Goal: Task Accomplishment & Management: Complete application form

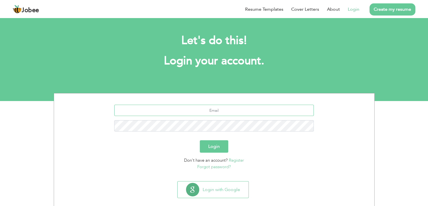
click at [201, 109] on input "text" at bounding box center [214, 110] width 200 height 11
type input "[PERSON_NAME][EMAIL_ADDRESS][DOMAIN_NAME]"
click at [210, 143] on button "Login" at bounding box center [214, 146] width 28 height 12
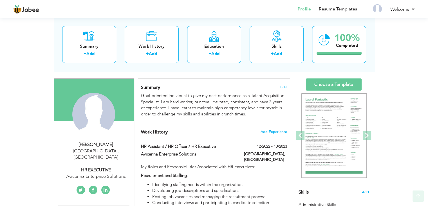
scroll to position [28, 0]
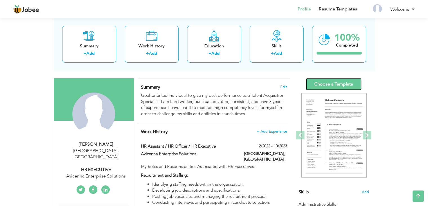
click at [320, 83] on link "Choose a Template" at bounding box center [334, 84] width 56 height 12
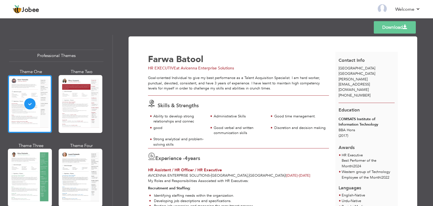
click at [389, 26] on link "Download" at bounding box center [395, 27] width 42 height 12
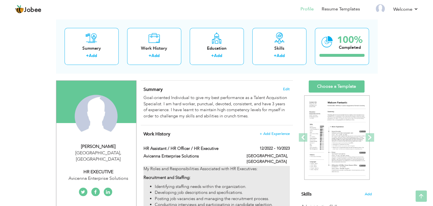
scroll to position [16, 0]
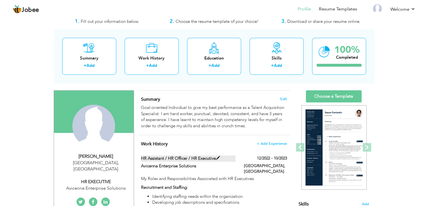
click at [220, 157] on span at bounding box center [218, 158] width 4 height 4
type input "HR Assistant / HR Officer / HR Executive"
type input "Avicenna Enterprise Solutions"
type input "12/2022"
type input "10/2023"
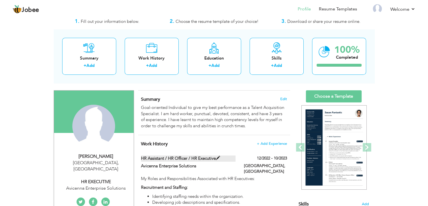
type input "[GEOGRAPHIC_DATA]"
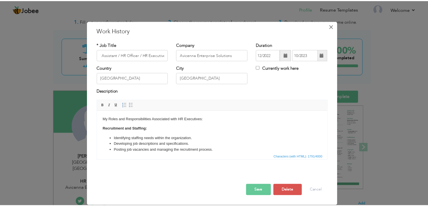
scroll to position [0, 0]
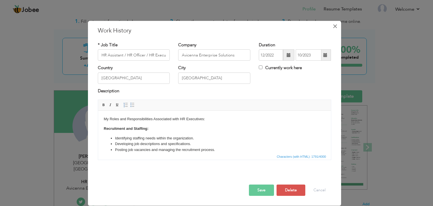
click at [336, 25] on span "×" at bounding box center [334, 26] width 5 height 10
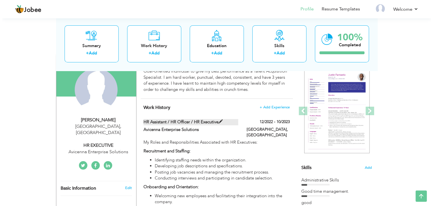
scroll to position [53, 0]
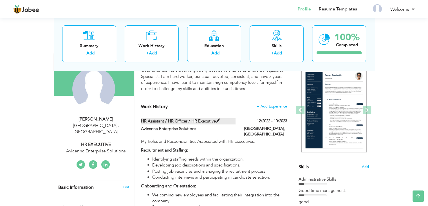
click at [219, 156] on li "Identifying staffing needs within the organization." at bounding box center [219, 159] width 135 height 6
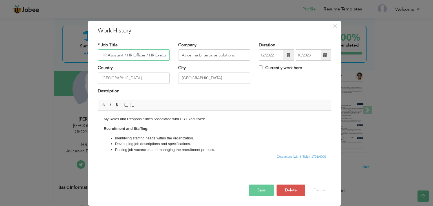
click at [219, 155] on span "Characters (with HTML): 1791/4000" at bounding box center [214, 156] width 233 height 7
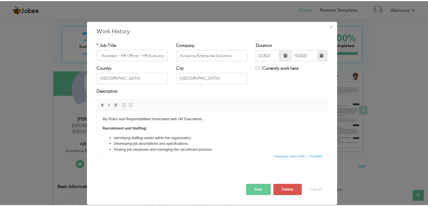
scroll to position [0, 0]
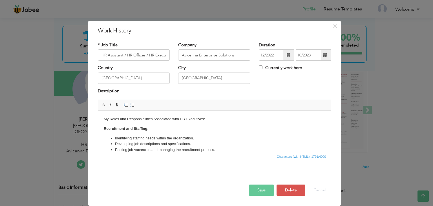
click at [221, 156] on span "Characters (with HTML): 1791/4000" at bounding box center [214, 156] width 233 height 7
click at [220, 155] on span "Characters (with HTML): 1791/4000" at bounding box center [214, 156] width 233 height 7
click at [339, 30] on button "×" at bounding box center [334, 26] width 9 height 9
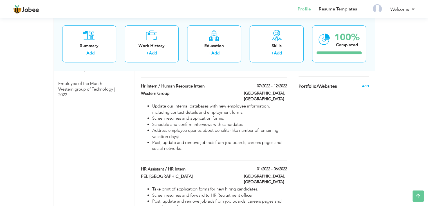
scroll to position [342, 0]
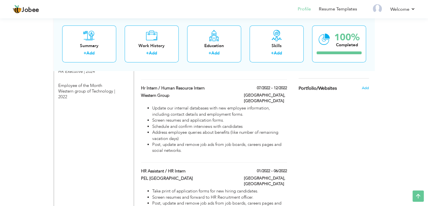
click at [168, 141] on li "Post, update and remove job ads from job boards, careers pages and social netwo…" at bounding box center [219, 147] width 135 height 12
type input "Hr Intern / Human Resource Intern"
type input "Western Group"
type input "07/2022"
type input "12/2022"
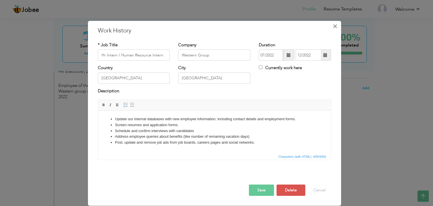
click at [334, 25] on span "×" at bounding box center [334, 26] width 5 height 10
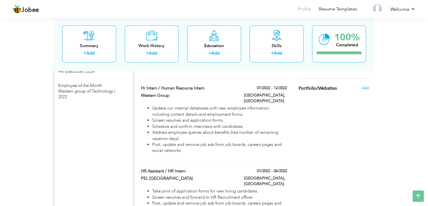
click at [315, 87] on span "Portfolio/Websites" at bounding box center [318, 88] width 38 height 5
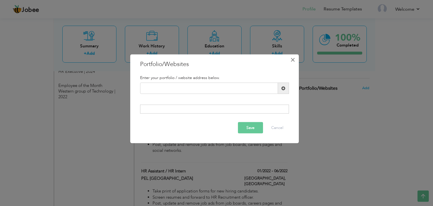
click at [290, 58] on span "×" at bounding box center [292, 60] width 5 height 10
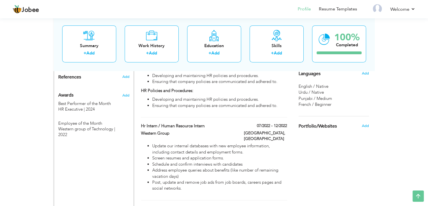
scroll to position [291, 0]
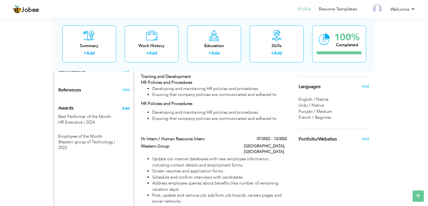
click at [123, 106] on span "Add" at bounding box center [125, 108] width 7 height 5
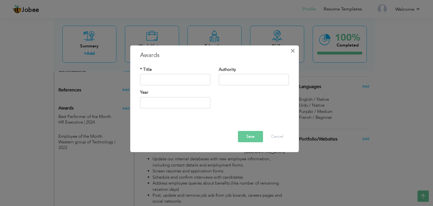
click at [293, 50] on span "×" at bounding box center [292, 51] width 5 height 10
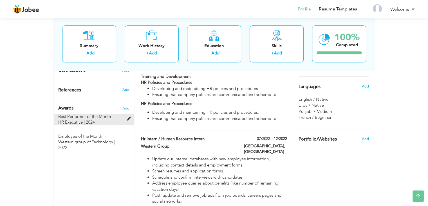
click at [128, 117] on span at bounding box center [129, 119] width 7 height 4
type input "Best Performer of the Month"
type input "HR Executive"
type input "2024"
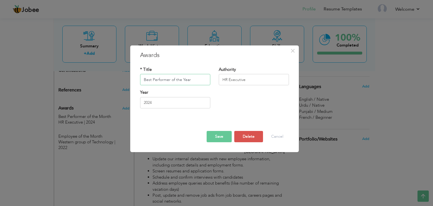
type input "Best Performer of the Year"
click at [246, 80] on input "HR Executive" at bounding box center [254, 79] width 70 height 11
click at [222, 79] on input "HR Executive" at bounding box center [254, 79] width 70 height 11
drag, startPoint x: 257, startPoint y: 78, endPoint x: 241, endPoint y: 78, distance: 16.9
click at [241, 78] on input "Senior HR Executive" at bounding box center [254, 79] width 70 height 11
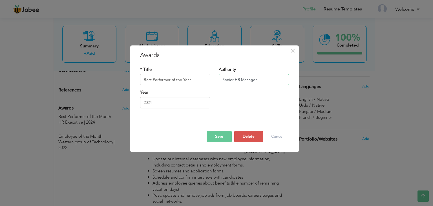
type input "Senior HR Manager"
click at [162, 105] on input "2024" at bounding box center [175, 102] width 70 height 11
click at [256, 98] on div "Year 2024" at bounding box center [214, 101] width 157 height 23
click at [220, 138] on button "Save" at bounding box center [218, 136] width 25 height 11
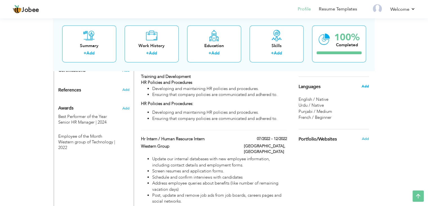
click at [364, 84] on span "Add" at bounding box center [365, 86] width 7 height 5
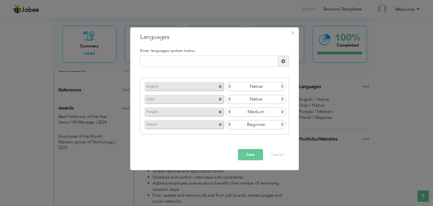
click at [339, 91] on div "× Languages Enter languages spoken below. English Native Urdu Native" at bounding box center [216, 103] width 433 height 206
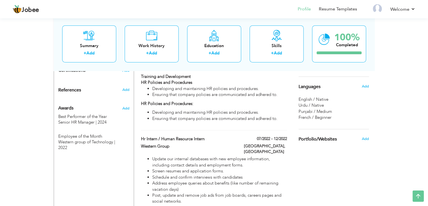
click at [307, 87] on span "Languages" at bounding box center [310, 86] width 22 height 5
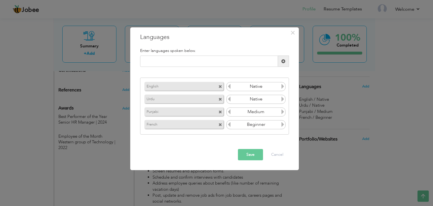
click at [229, 87] on icon at bounding box center [228, 86] width 5 height 5
click at [285, 86] on icon at bounding box center [282, 86] width 5 height 5
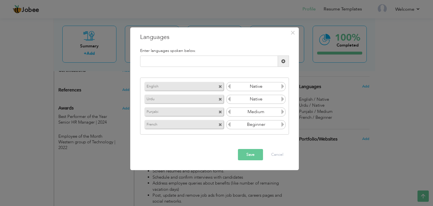
click at [282, 110] on icon at bounding box center [282, 111] width 5 height 5
click at [282, 123] on icon at bounding box center [282, 124] width 5 height 5
click at [249, 152] on button "Save" at bounding box center [250, 154] width 25 height 11
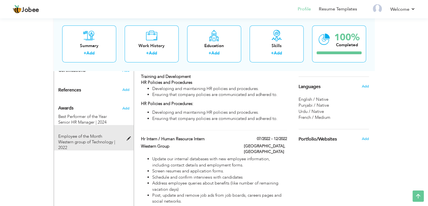
click at [128, 136] on span at bounding box center [129, 138] width 7 height 4
type input "Employee of the Month"
type input "Western group of Technology"
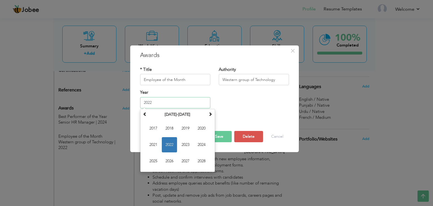
click at [154, 104] on input "2022" at bounding box center [175, 102] width 70 height 11
type input "2023"
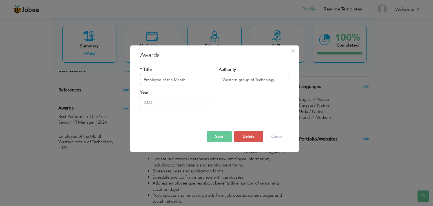
click at [143, 81] on input "Employee of the Month" at bounding box center [175, 79] width 70 height 11
type input "Best Employee of the Month"
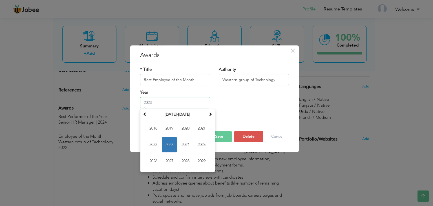
click at [156, 105] on input "2023" at bounding box center [175, 102] width 70 height 11
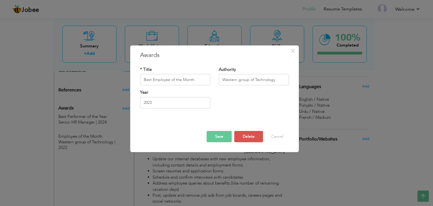
click at [221, 132] on button "Save" at bounding box center [218, 136] width 25 height 11
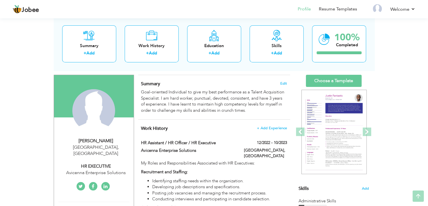
scroll to position [32, 0]
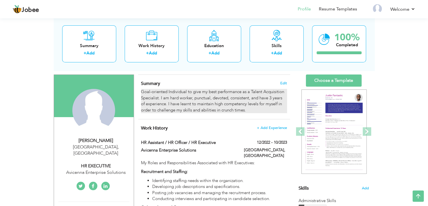
click at [249, 109] on div "Goal-oriented Individual to give my best performance as a Talent Acquisition Sp…" at bounding box center [214, 101] width 146 height 24
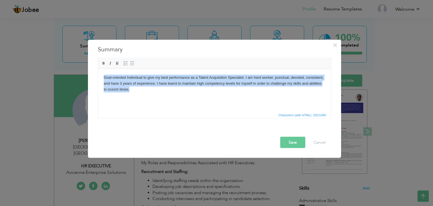
drag, startPoint x: 127, startPoint y: 91, endPoint x: 100, endPoint y: 77, distance: 30.5
click at [100, 77] on html "Goal-oriented Individual to give my best performance as a Talent Acquisition Sp…" at bounding box center [214, 83] width 233 height 29
copy body "Goal-oriented Individual to give my best performance as a Talent Acquisition Sp…"
click at [130, 93] on html "Goal-oriented Individual to give my best performance as a Talent Acquisition Sp…" at bounding box center [214, 83] width 233 height 29
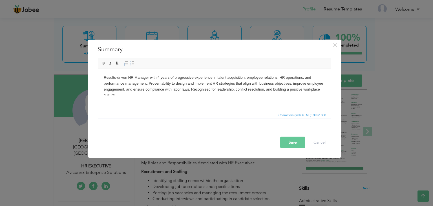
click at [124, 88] on body "Results-driven HR Manager with 4 years of progressive experience in talent acqu…" at bounding box center [213, 85] width 221 height 23
click at [127, 89] on body "Results-driven HR Manager with 4 years of progressive experience in talent acqu…" at bounding box center [213, 85] width 221 height 23
click at [286, 138] on button "Save" at bounding box center [292, 142] width 25 height 11
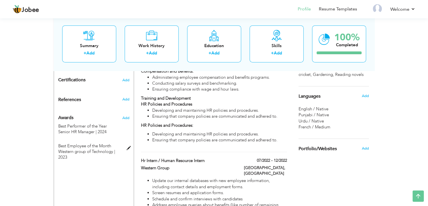
scroll to position [282, 0]
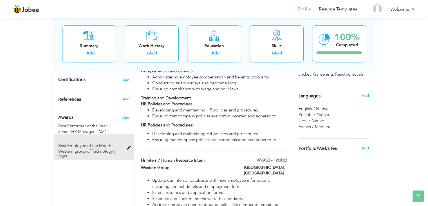
click at [108, 143] on span "Best Employee of the Month" at bounding box center [84, 146] width 53 height 6
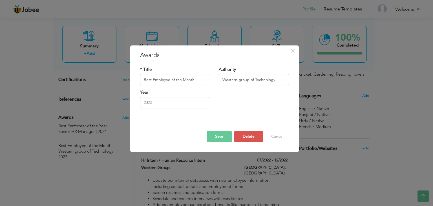
click at [102, 124] on div "× Awards * Title Best Employee of the Month Authority Western group of Technolo…" at bounding box center [216, 103] width 433 height 206
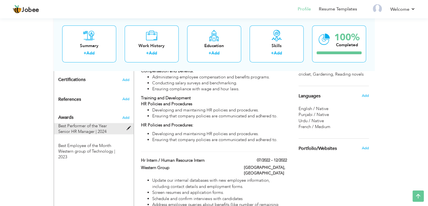
click at [97, 128] on span "Senior HR Manager | 2024" at bounding box center [82, 131] width 48 height 6
type input "Best Performer of the Year"
type input "Senior HR Manager"
type input "2024"
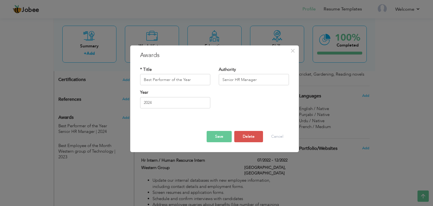
click at [123, 152] on div "× Awards * Title Best Performer of the Year Authority Senior HR Manager Year" at bounding box center [216, 103] width 433 height 206
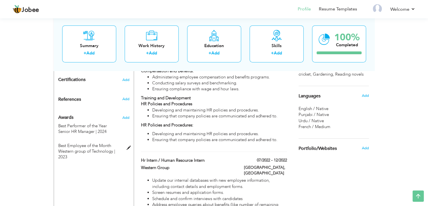
click at [93, 143] on span "Best Employee of the Month" at bounding box center [84, 146] width 53 height 6
type input "Best Employee of the Month"
type input "Western group of Technology"
type input "2023"
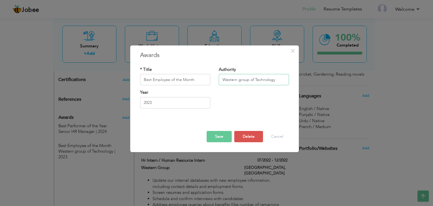
drag, startPoint x: 275, startPoint y: 79, endPoint x: 206, endPoint y: 85, distance: 69.3
click at [206, 85] on div "* Title Best Employee of the Month Authority Western group of Technology" at bounding box center [214, 77] width 157 height 23
type input "HR Executive"
click at [219, 136] on button "Save" at bounding box center [218, 136] width 25 height 11
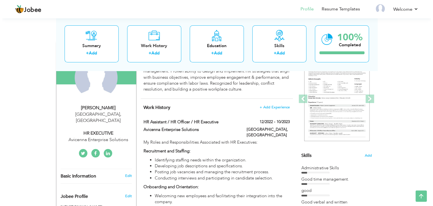
scroll to position [64, 0]
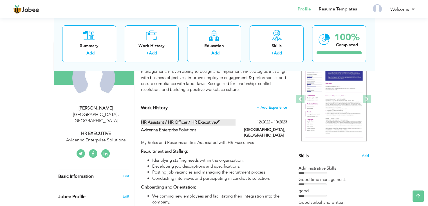
click at [219, 121] on span at bounding box center [218, 122] width 4 height 4
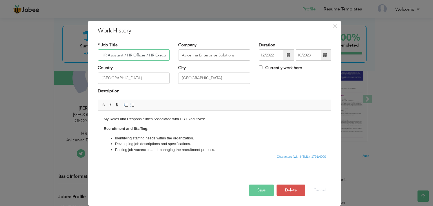
scroll to position [0, 5]
click at [121, 54] on input "HR Assistant / HR Officer / HR Executive" at bounding box center [134, 54] width 72 height 11
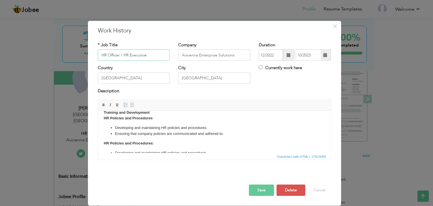
scroll to position [190, 0]
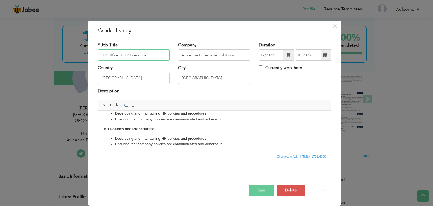
type input "HR Officer / HR Executive"
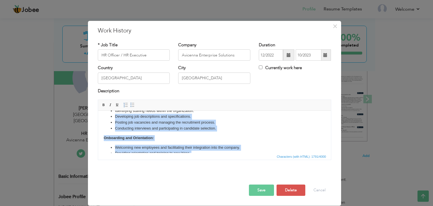
scroll to position [0, 0]
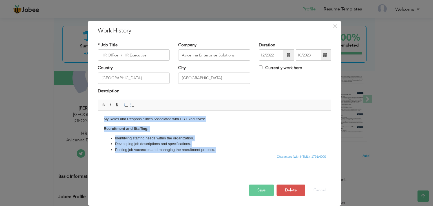
drag, startPoint x: 228, startPoint y: 145, endPoint x: 90, endPoint y: 86, distance: 150.1
copy body "My Roles and Responsibilities Associated with HR Executives: Recruitment and St…"
click at [169, 146] on li "Developing job descriptions and specifications." at bounding box center [214, 144] width 199 height 6
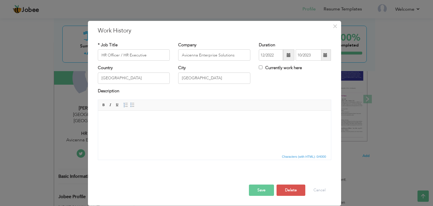
click at [110, 121] on p at bounding box center [213, 119] width 221 height 6
click at [142, 123] on html at bounding box center [214, 118] width 233 height 17
click at [132, 126] on html at bounding box center [214, 118] width 233 height 17
click at [111, 130] on p at bounding box center [213, 129] width 221 height 6
click at [165, 126] on p at bounding box center [213, 129] width 221 height 6
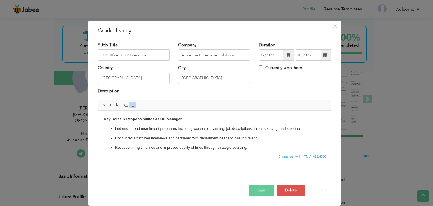
click at [251, 145] on p "Reduced hiring timelines and improved quality of hires through strategic sourci…" at bounding box center [214, 148] width 199 height 6
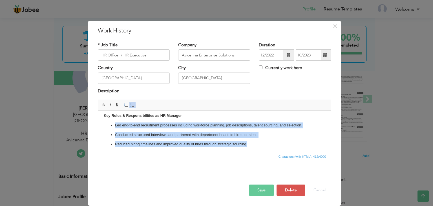
drag, startPoint x: 247, startPoint y: 150, endPoint x: 110, endPoint y: 122, distance: 139.8
click at [110, 122] on body "Key Roles & Responsibilities as HR Manager Led end-to-end recruitment processes…" at bounding box center [213, 130] width 221 height 34
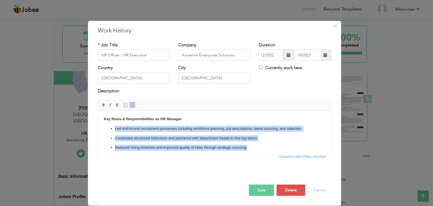
click at [137, 149] on p "Reduced hiring timelines and improved quality of hires through strategic sourci…" at bounding box center [214, 148] width 199 height 6
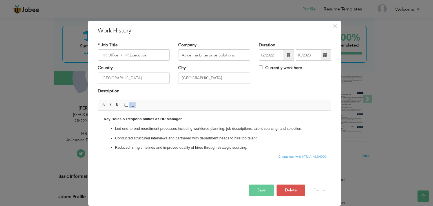
click at [305, 128] on p "Led end-to-end recruitment processes including workforce planning, job descript…" at bounding box center [214, 129] width 199 height 6
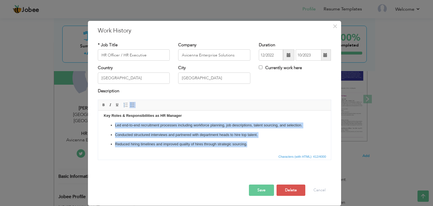
drag, startPoint x: 248, startPoint y: 151, endPoint x: 106, endPoint y: 125, distance: 144.4
click at [106, 125] on html "Key Roles & Responsibilities as HR Manager Led end-to-end recruitment processes…" at bounding box center [214, 130] width 233 height 46
click at [160, 138] on ul "Led end-to-end recruitment processes including workforce planning, job descript…" at bounding box center [213, 134] width 221 height 25
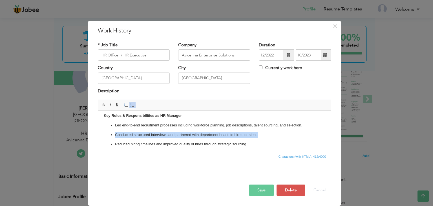
drag, startPoint x: 257, startPoint y: 134, endPoint x: 110, endPoint y: 132, distance: 146.8
click at [115, 132] on li "Conducted structured interviews and partnered with department heads to hire top…" at bounding box center [214, 135] width 199 height 6
click at [115, 132] on li at bounding box center [214, 135] width 199 height 6
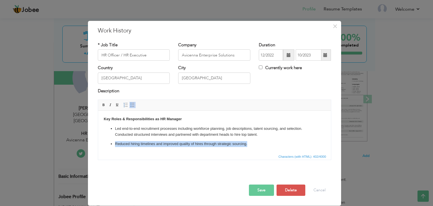
drag, startPoint x: 208, startPoint y: 139, endPoint x: 100, endPoint y: 144, distance: 108.3
click at [100, 144] on html "Key Roles & Responsibilities as HR Manager Led end-to-end recruitment processes…" at bounding box center [214, 131] width 233 height 42
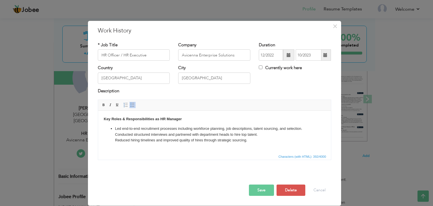
click at [114, 129] on ul "Led end-to-end recruitment processes including workforce planning, job descript…" at bounding box center [213, 134] width 221 height 17
click at [236, 139] on p "Led end-to-end recruitment processes including workforce planning, job descript…" at bounding box center [213, 134] width 221 height 17
click at [237, 141] on p "Led end-to-end recruitment processes including workforce planning, job descript…" at bounding box center [213, 134] width 221 height 17
click at [242, 143] on p "Led end-to-end recruitment processes including workforce planning, job descript…" at bounding box center [213, 134] width 221 height 17
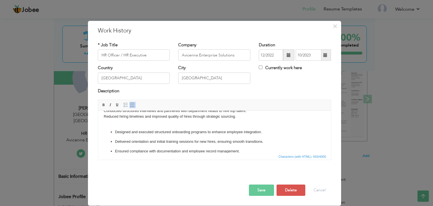
click at [114, 133] on ul "Designed and executed structured onboarding programs to enhance employee integr…" at bounding box center [213, 141] width 221 height 25
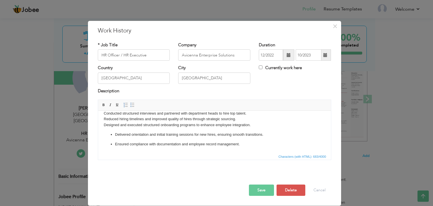
scroll to position [21, 0]
click at [114, 134] on ul "Delivered orientation and initial training sessions for new hires, ensuring smo…" at bounding box center [213, 139] width 221 height 15
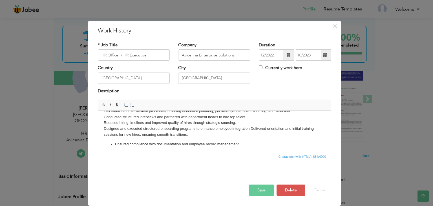
scroll to position [17, 0]
click at [114, 144] on ul "Ensured compliance with documentation and employee record management." at bounding box center [213, 144] width 221 height 6
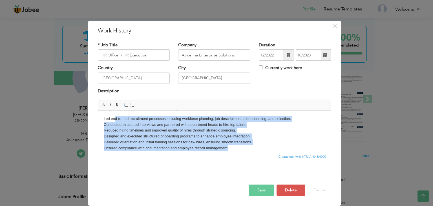
scroll to position [0, 0]
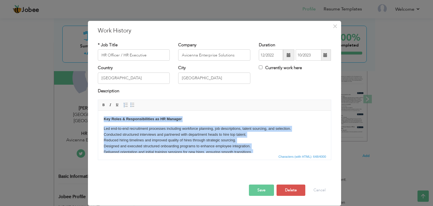
drag, startPoint x: 228, startPoint y: 144, endPoint x: 191, endPoint y: 223, distance: 87.2
click at [98, 113] on html "Key Roles & Responsibilities as HR Manager Led end-to-end recruitment processes…" at bounding box center [214, 138] width 233 height 56
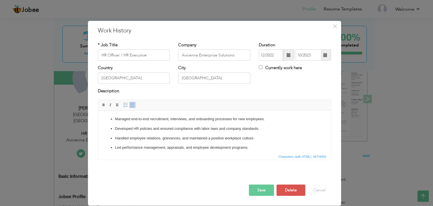
click at [115, 119] on p "Managed end-to-end recruitment, interviews, and onboarding processes for new em…" at bounding box center [214, 119] width 199 height 6
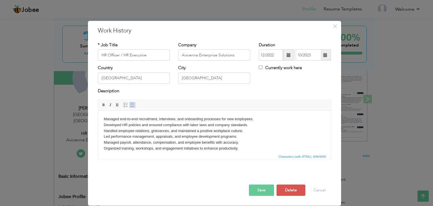
click at [129, 103] on link "Insert/Remove Bulleted List" at bounding box center [132, 105] width 6 height 6
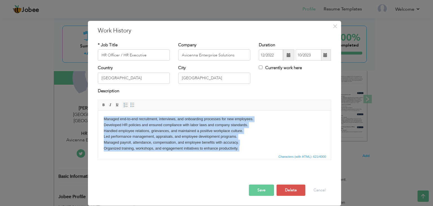
scroll to position [14, 0]
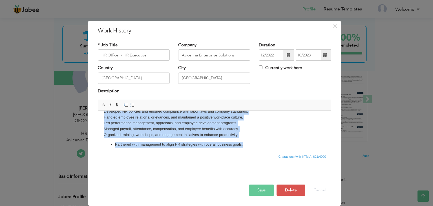
drag, startPoint x: 103, startPoint y: 118, endPoint x: 234, endPoint y: 144, distance: 134.0
click at [261, 153] on html "Managed end-to-end recruitment, interviews, and onboarding processes for new em…" at bounding box center [214, 125] width 233 height 56
click at [123, 149] on html "Managed end-to-end recruitment, interviews, and onboarding processes for new em…" at bounding box center [214, 125] width 233 height 56
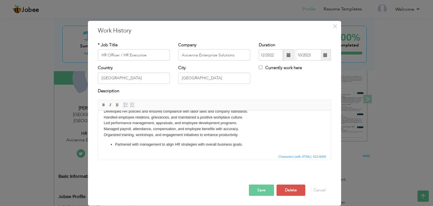
click at [115, 144] on li "Partnered with management to align HR strategies with overall business goals." at bounding box center [214, 144] width 199 height 6
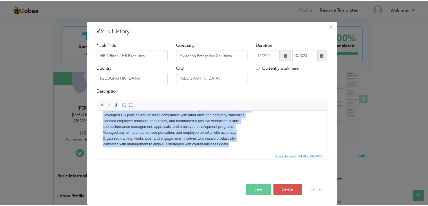
scroll to position [0, 0]
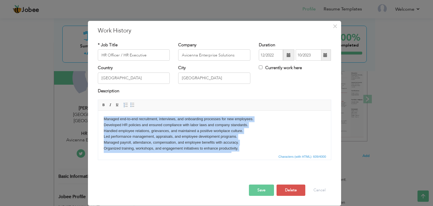
drag, startPoint x: 237, startPoint y: 148, endPoint x: 213, endPoint y: 219, distance: 75.5
click at [98, 110] on html "Managed end-to-end recruitment, interviews, and onboarding processes for new em…" at bounding box center [214, 136] width 233 height 52
click at [130, 105] on span at bounding box center [132, 105] width 5 height 5
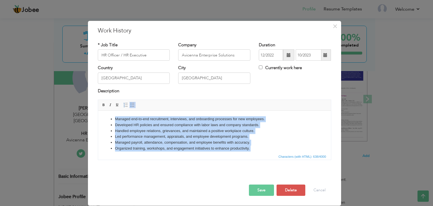
click at [137, 127] on li "Developed HR policies and ensured compliance with labor laws and company standa…" at bounding box center [214, 125] width 199 height 6
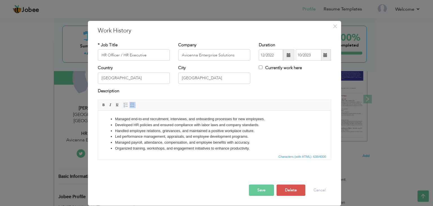
click at [109, 116] on ul "Managed end-to-end recruitment, interviews, and onboarding processes for new em…" at bounding box center [213, 136] width 221 height 41
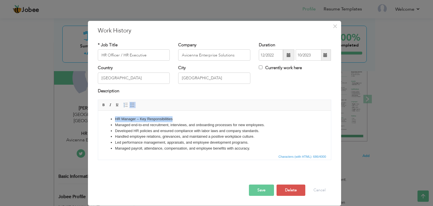
drag, startPoint x: 175, startPoint y: 118, endPoint x: 103, endPoint y: 116, distance: 72.2
click at [103, 116] on ul "HR Manager – Key Responsibilities Managed end-to-end recruitment, interviews, a…" at bounding box center [213, 139] width 221 height 47
click at [135, 106] on span "Paragraph Insert/Remove Numbered List Insert/Remove Bulleted List" at bounding box center [129, 105] width 15 height 8
click at [133, 105] on span at bounding box center [132, 105] width 5 height 5
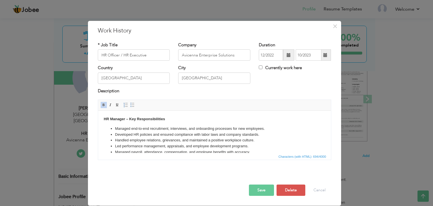
click at [172, 119] on body "HR Manager – Key Responsibilities Managed end-to-end recruitment, interviews, a…" at bounding box center [213, 141] width 221 height 50
click at [261, 188] on button "Save" at bounding box center [261, 189] width 25 height 11
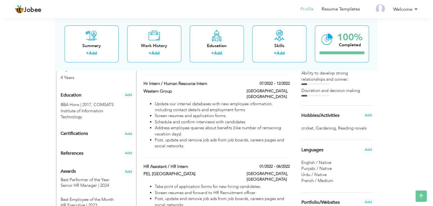
scroll to position [228, 0]
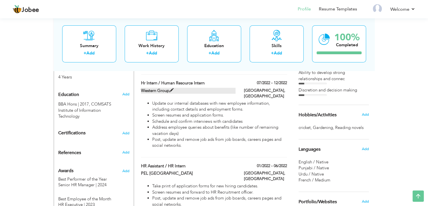
click at [170, 88] on span at bounding box center [172, 90] width 4 height 4
type input "Hr Intern / Human Resource Intern"
type input "Western Group"
type input "07/2022"
type input "12/2022"
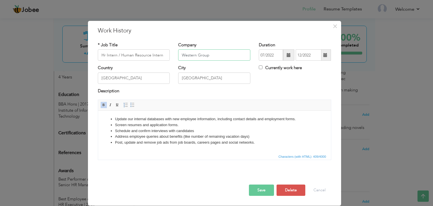
drag, startPoint x: 192, startPoint y: 54, endPoint x: 167, endPoint y: 53, distance: 24.8
click at [167, 53] on div "* Job Title Hr Intern / Human Resource Intern Company Western Group Duration 07…" at bounding box center [215, 53] width 242 height 23
type input "Nishat Groups"
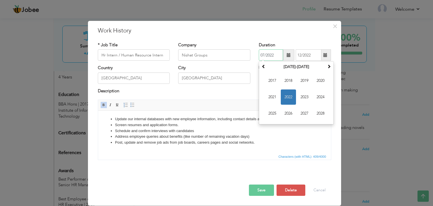
click at [264, 53] on input "07/2022" at bounding box center [271, 54] width 24 height 11
type input "07/2022"
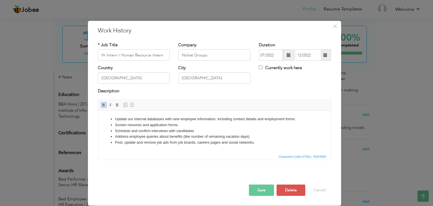
click at [346, 130] on div "× Work History * Job Title Hr Intern / Human Resource Intern Company Nishat Gro…" at bounding box center [216, 103] width 433 height 206
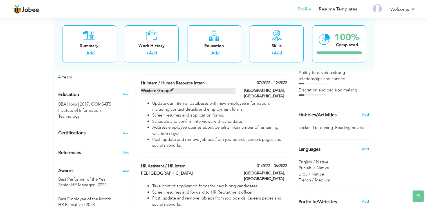
click at [176, 88] on label "Western Group" at bounding box center [188, 91] width 95 height 6
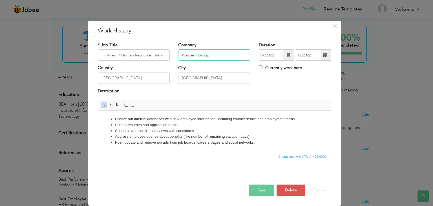
drag, startPoint x: 213, startPoint y: 57, endPoint x: 175, endPoint y: 55, distance: 38.4
click at [175, 55] on div "Company Western Group" at bounding box center [214, 53] width 81 height 23
type input "Nishat Groups"
click at [263, 193] on button "Save" at bounding box center [261, 189] width 25 height 11
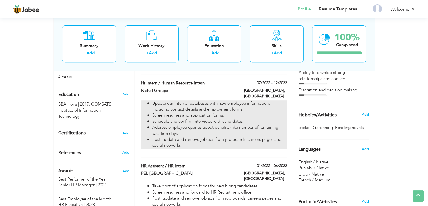
click at [184, 136] on li "Post, update and remove job ads from job boards, careers pages and social netwo…" at bounding box center [219, 142] width 135 height 12
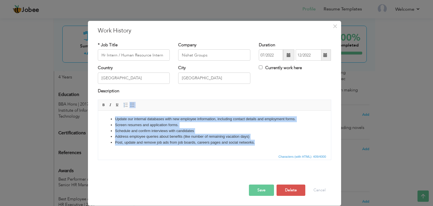
drag, startPoint x: 258, startPoint y: 144, endPoint x: 108, endPoint y: 118, distance: 151.8
click at [108, 118] on ul "Update our internal databases with new employee information, including contact …" at bounding box center [213, 130] width 221 height 29
copy ul "Update our internal databases with new employee information, including contact …"
click at [136, 121] on li "Update our internal databases with new employee information, including contact …" at bounding box center [214, 119] width 199 height 6
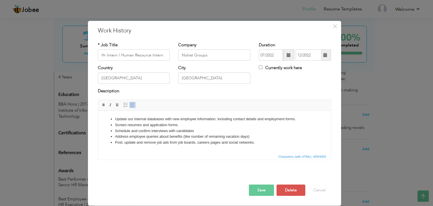
click at [133, 119] on li "Update our internal databases with new employee information, including contact …" at bounding box center [214, 119] width 199 height 6
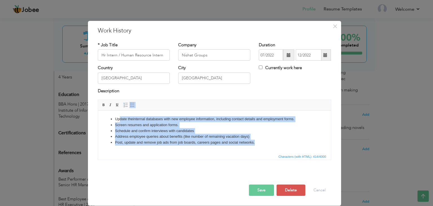
drag, startPoint x: 257, startPoint y: 143, endPoint x: 119, endPoint y: 119, distance: 140.2
click at [119, 119] on ul "Update the internal databases with new employee information, including contact …" at bounding box center [213, 130] width 221 height 29
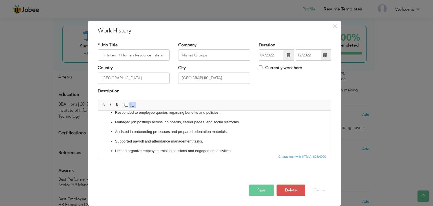
scroll to position [0, 0]
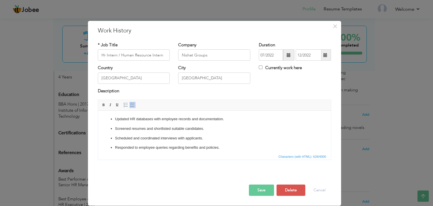
click at [115, 119] on p "Updated HR databases with employee records and documentation." at bounding box center [214, 119] width 199 height 6
click at [116, 127] on p "Screened resumes and shortlisted suitable candidates." at bounding box center [214, 129] width 199 height 6
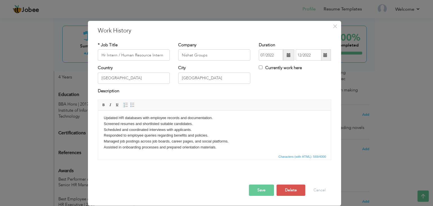
scroll to position [23, 0]
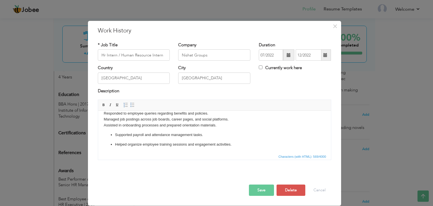
click at [115, 134] on p "Supported payroll and attendance management tasks." at bounding box center [214, 135] width 199 height 6
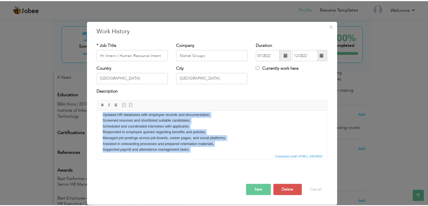
scroll to position [0, 0]
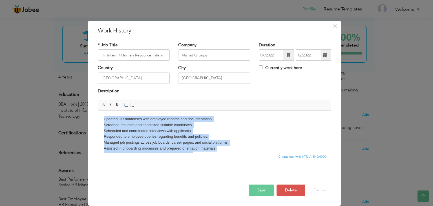
drag, startPoint x: 221, startPoint y: 145, endPoint x: 99, endPoint y: 113, distance: 125.9
click at [99, 113] on html "Updated HR databases with employee records and documentation. Screened resumes …" at bounding box center [214, 139] width 233 height 58
click at [131, 105] on span at bounding box center [132, 105] width 5 height 5
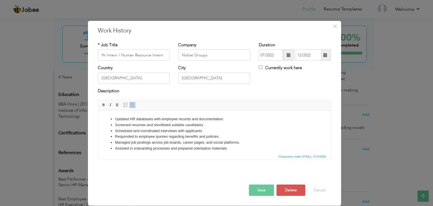
click at [265, 190] on button "Save" at bounding box center [261, 189] width 25 height 11
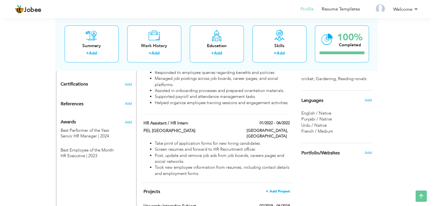
scroll to position [277, 0]
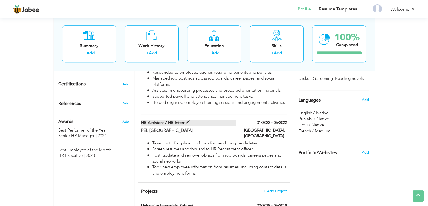
click at [183, 120] on label "HR Assistant / HR Intern" at bounding box center [188, 123] width 95 height 6
type input "HR Assistant / HR Intern"
type input "PEL [GEOGRAPHIC_DATA]"
type input "01/2022"
type input "06/2022"
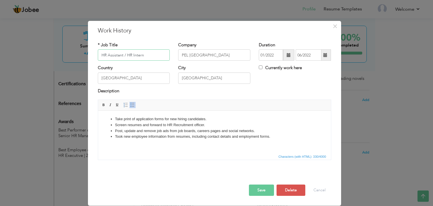
click at [100, 54] on input "HR Assistant / HR Intern" at bounding box center [134, 54] width 72 height 11
type input "Comsats University Final Year Project - HR Assistant / HR Internship"
click at [235, 138] on li "Took new employee information from resumes, including contact details and emplo…" at bounding box center [214, 137] width 199 height 6
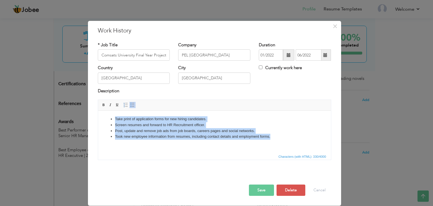
drag, startPoint x: 274, startPoint y: 136, endPoint x: 105, endPoint y: 110, distance: 170.9
click at [105, 110] on html "Take print of application forms for new hiring candidates. Screen resumes and f…" at bounding box center [214, 127] width 233 height 35
copy ul "Take print of application forms for new hiring candidates. Screen resumes and f…"
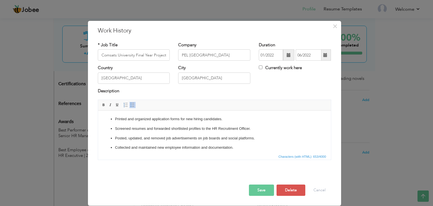
click at [114, 120] on ul "Printed and organized application forms for new hiring candidates. Screened res…" at bounding box center [213, 147] width 221 height 63
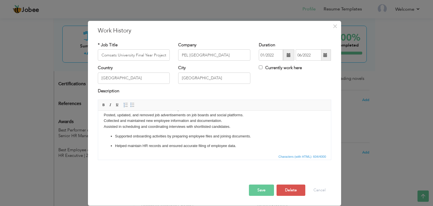
scroll to position [17, 0]
click at [115, 135] on p "Supported onboarding activities by preparing employee files and joining documen…" at bounding box center [214, 135] width 199 height 6
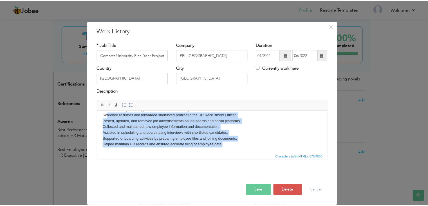
scroll to position [0, 0]
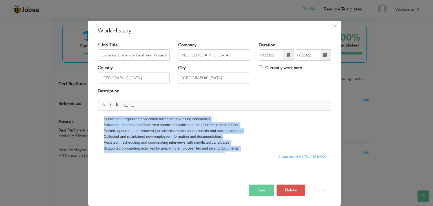
drag, startPoint x: 192, startPoint y: 140, endPoint x: 193, endPoint y: 220, distance: 80.6
click at [98, 110] on html "Printed and organized application forms for new hiring candidates. Screened res…" at bounding box center [214, 136] width 233 height 52
click at [132, 105] on span at bounding box center [132, 105] width 5 height 5
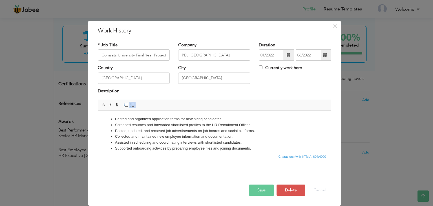
click at [108, 115] on html "Printed and organized application forms for new hiring candidates. Screened res…" at bounding box center [214, 136] width 233 height 52
click at [112, 118] on ul "Printed and organized application forms for new hiring candidates. Screened res…" at bounding box center [213, 136] width 221 height 41
click at [113, 119] on ul "HR Assistant / HR Intern Roles & Responsibilities: Printed and organized applic…" at bounding box center [213, 139] width 221 height 47
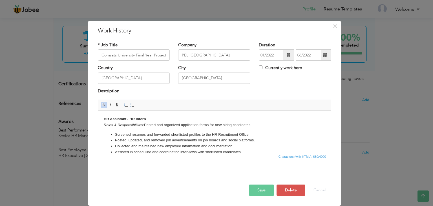
click at [144, 125] on body "HR Assistant / HR Intern Roles & Responsibilities: Printed and organized applic…" at bounding box center [213, 141] width 221 height 50
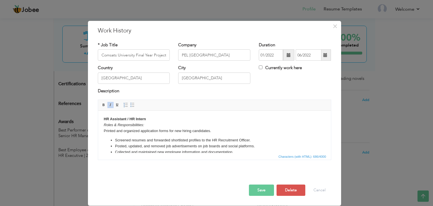
click at [107, 139] on ul "Screened resumes and forwarded shortlisted profiles to the HR Recruitment Offic…" at bounding box center [213, 154] width 221 height 35
drag, startPoint x: 201, startPoint y: 132, endPoint x: 83, endPoint y: 132, distance: 118.0
click at [98, 132] on html "HR Assistant / HR Intern Roles & Responsibilities: ​​​​​​​ Printed and organize…" at bounding box center [214, 144] width 233 height 68
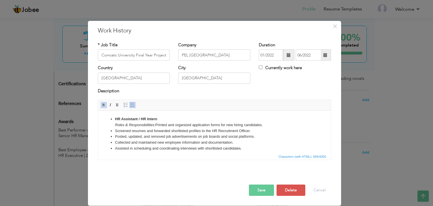
click at [155, 124] on li "HR Assistant / HR Intern Roles & Responsibilities: Printed and organized applic…" at bounding box center [214, 122] width 199 height 12
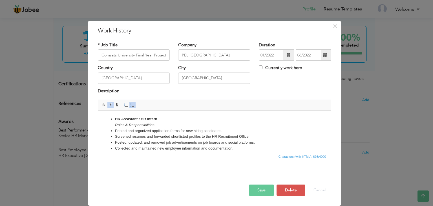
click at [115, 119] on strong "HR Assistant / HR Intern" at bounding box center [136, 119] width 42 height 4
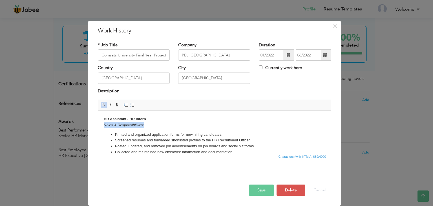
drag, startPoint x: 152, startPoint y: 126, endPoint x: 83, endPoint y: 124, distance: 68.8
click at [98, 124] on html "HR Assistant / HR Intern Roles & Responsibilities: Printed and organized applic…" at bounding box center [214, 144] width 233 height 68
click at [255, 186] on button "Save" at bounding box center [261, 189] width 25 height 11
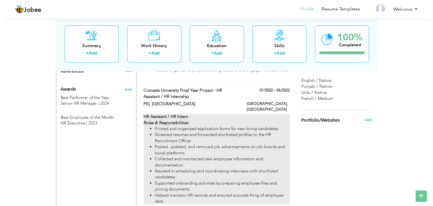
scroll to position [309, 0]
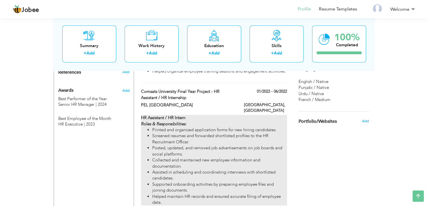
click at [179, 127] on li "Printed and organized application forms for new hiring candidates." at bounding box center [219, 130] width 135 height 6
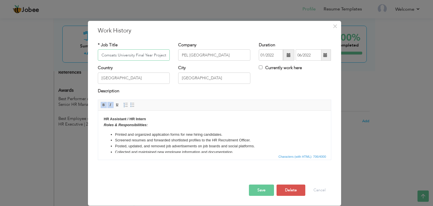
scroll to position [0, 52]
click at [137, 133] on li "Printed and organized application forms for new hiring candidates." at bounding box center [214, 135] width 199 height 6
click at [132, 134] on li "Organized application forms for new hiring candidates." at bounding box center [214, 135] width 199 height 6
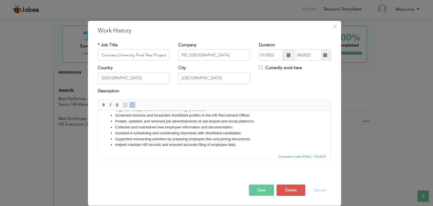
scroll to position [25, 0]
click at [135, 133] on li "Assisted in scheduling and coordinating interviews with shortlisted candidates." at bounding box center [214, 133] width 199 height 6
click at [129, 126] on li "Collected and maintained new employee information and documentation." at bounding box center [214, 127] width 199 height 6
click at [130, 126] on li "Collected and maintained new employee information and documentation." at bounding box center [214, 127] width 199 height 6
click at [127, 145] on li "Helped maintain HR records and ensured accurate filing of employee data." at bounding box center [214, 144] width 199 height 6
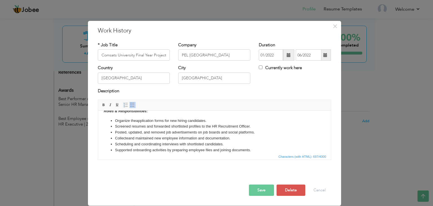
scroll to position [5, 0]
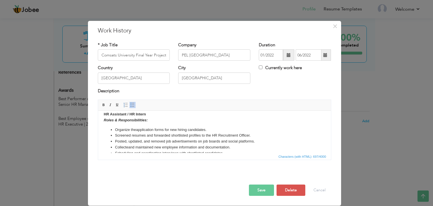
click at [260, 187] on button "Save" at bounding box center [261, 189] width 25 height 11
click at [260, 187] on button "Save" at bounding box center [259, 189] width 29 height 11
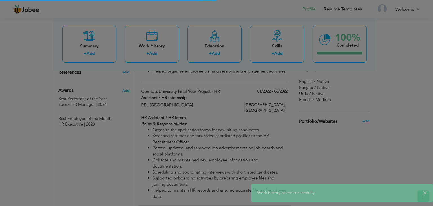
scroll to position [0, 0]
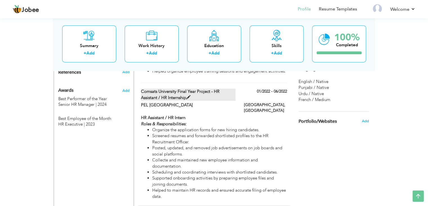
click at [203, 88] on label "Comsats University Final Year Project - HR Assistant / HR Internship" at bounding box center [188, 94] width 95 height 12
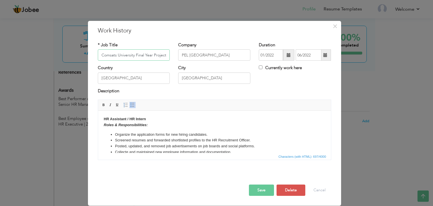
scroll to position [0, 52]
click at [168, 56] on input "Comsats University Final Year Project - HR Assistant / HR Internship" at bounding box center [134, 54] width 72 height 11
click at [142, 54] on input "Comsats University Final Year Project - HR Assistant / HR Internship" at bounding box center [134, 54] width 72 height 11
type input "Comsats University Final Year Project - HR Internship"
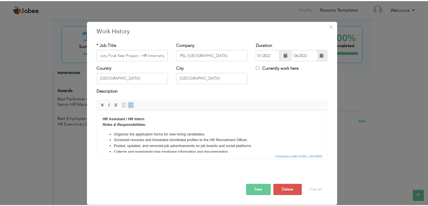
scroll to position [0, 0]
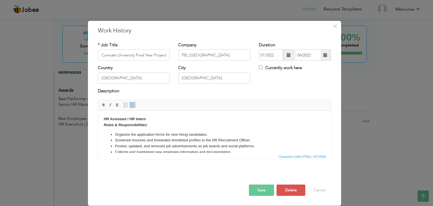
click at [261, 189] on button "Save" at bounding box center [261, 189] width 25 height 11
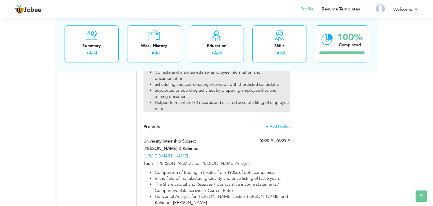
scroll to position [397, 0]
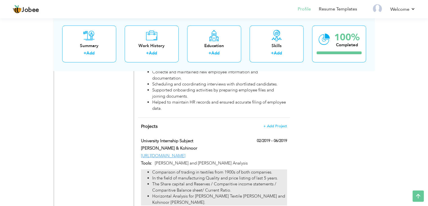
click at [228, 175] on li "In the field of manufacturing Quality and price listing of last 5 years." at bounding box center [219, 178] width 135 height 6
type input "University Internship Subject"
type input "Gul ahmad & Kohinoor"
type input "02/2019"
type input "06/2019"
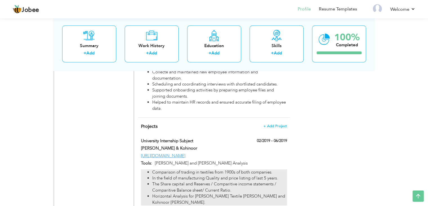
type input "https://www.comsats.edu.pk/"
type input "Gul Ahmad and Kohinoor Analysis"
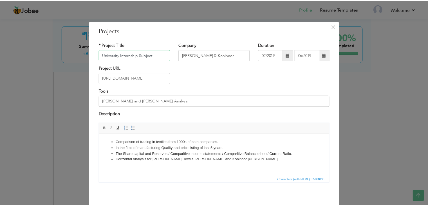
scroll to position [23, 0]
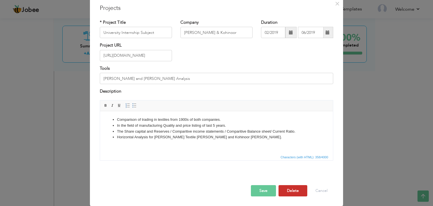
click at [298, 193] on button "Delete" at bounding box center [292, 190] width 29 height 11
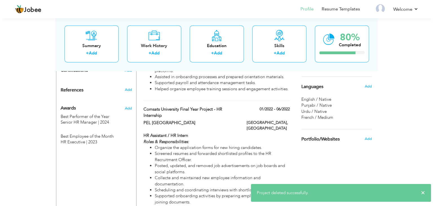
scroll to position [291, 0]
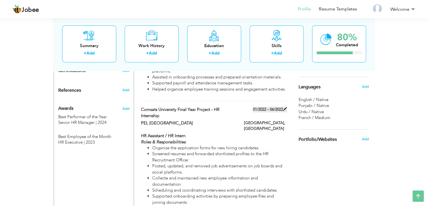
click at [261, 106] on label "01/2022 - 06/2022" at bounding box center [270, 109] width 34 height 6
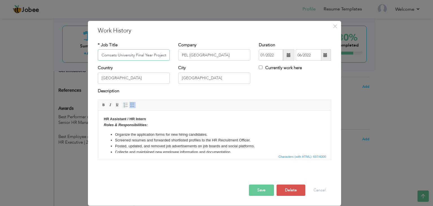
scroll to position [0, 26]
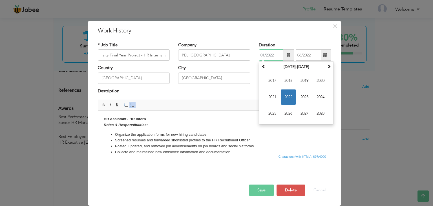
click at [272, 55] on input "01/2022" at bounding box center [271, 54] width 24 height 11
click at [308, 87] on span "2019" at bounding box center [304, 80] width 15 height 15
click at [265, 54] on input "01/2022" at bounding box center [271, 54] width 24 height 11
click at [264, 55] on input "01/2022" at bounding box center [271, 54] width 24 height 11
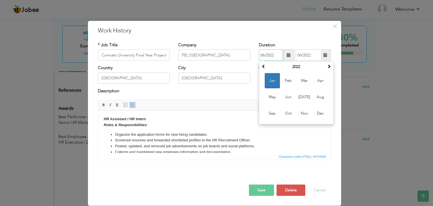
type input "06/2022"
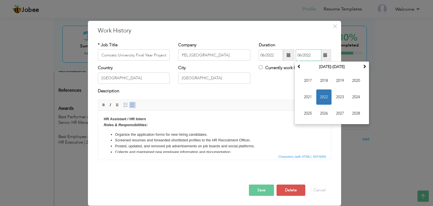
click at [302, 53] on input "06/2022" at bounding box center [309, 54] width 26 height 11
click at [301, 53] on input "06/2022" at bounding box center [309, 54] width 26 height 11
type input "06/2022"
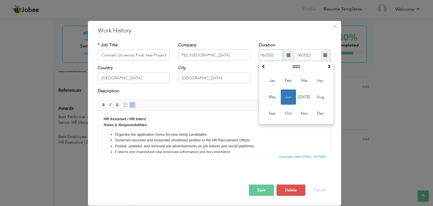
click at [264, 54] on input "06/2022" at bounding box center [271, 54] width 24 height 11
type input "05/2022"
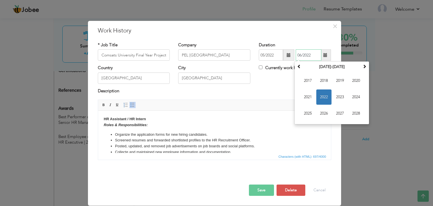
click at [301, 53] on input "06/2022" at bounding box center [309, 54] width 26 height 11
type input "09/2022"
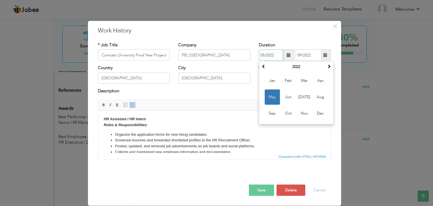
click at [264, 53] on input "05/2022" at bounding box center [271, 54] width 24 height 11
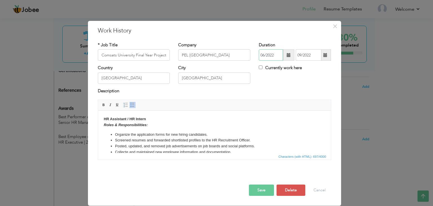
click at [275, 52] on input "06/2022" at bounding box center [271, 54] width 24 height 11
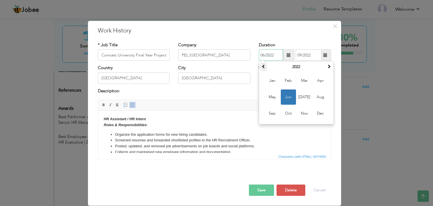
click at [265, 67] on span at bounding box center [263, 66] width 4 height 4
click at [299, 68] on th "2019" at bounding box center [296, 67] width 59 height 8
click at [290, 99] on span "2019" at bounding box center [288, 96] width 15 height 15
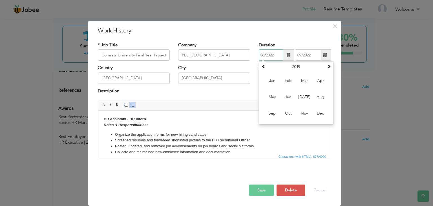
click at [278, 54] on input "06/2022" at bounding box center [271, 54] width 24 height 11
type input "06/2019"
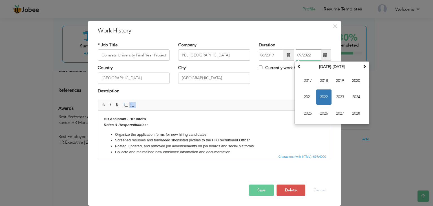
click at [313, 55] on input "09/2022" at bounding box center [309, 54] width 26 height 11
type input "09/2019"
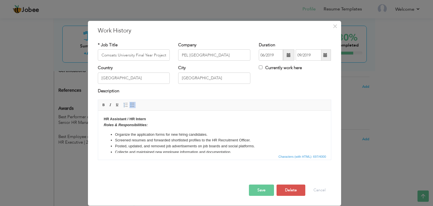
click at [260, 191] on button "Save" at bounding box center [261, 189] width 25 height 11
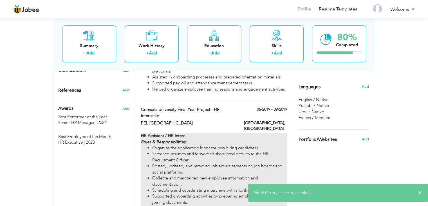
click at [225, 151] on li "Screened resumes and forwarded shortlisted profiles to the HR Recruitment Offic…" at bounding box center [219, 157] width 135 height 12
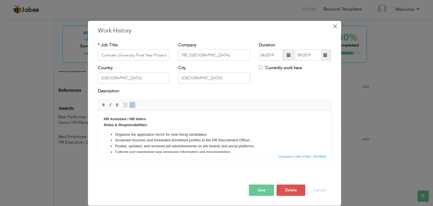
click at [334, 23] on span "×" at bounding box center [334, 26] width 5 height 10
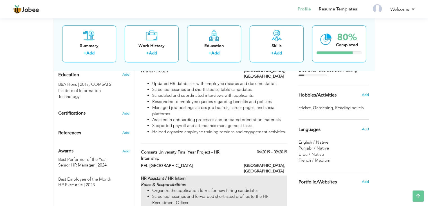
scroll to position [248, 0]
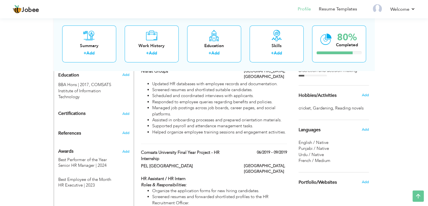
click at [334, 101] on div "Hobbies/Activities Add" at bounding box center [334, 95] width 79 height 20
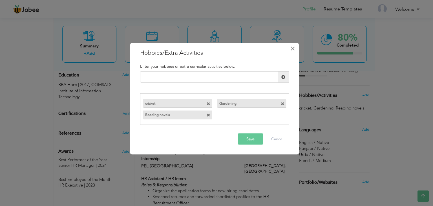
click at [294, 46] on span "×" at bounding box center [292, 48] width 5 height 10
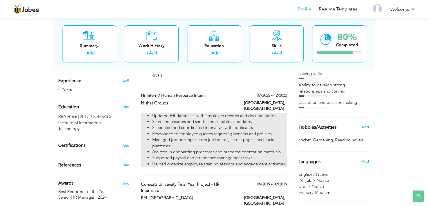
scroll to position [216, 0]
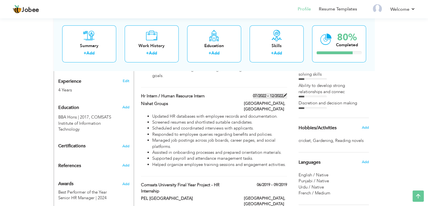
click at [260, 93] on label "07/2022 - 12/2022" at bounding box center [270, 96] width 34 height 6
type input "Hr Intern / Human Resource Intern"
type input "Nishat Groups"
type input "07/2022"
type input "12/2022"
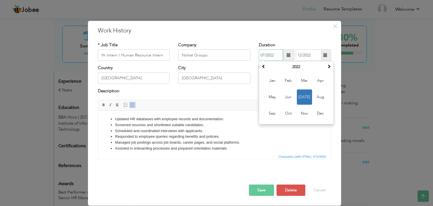
click at [274, 54] on input "07/2022" at bounding box center [271, 54] width 24 height 11
type input "07/2020"
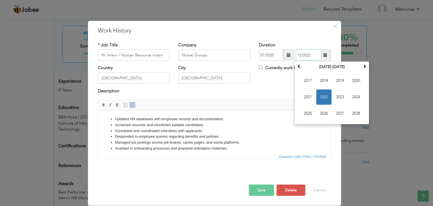
click at [313, 54] on input "12/2022" at bounding box center [309, 54] width 26 height 11
type input "12/2020"
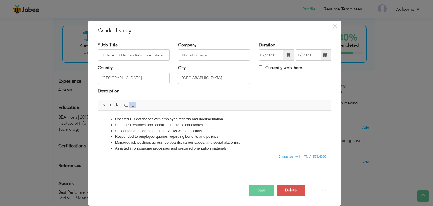
click at [261, 188] on button "Save" at bounding box center [261, 189] width 25 height 11
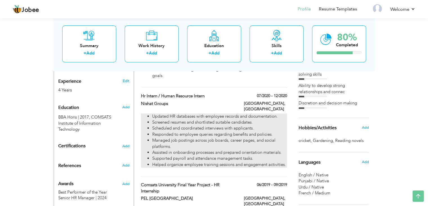
click at [210, 131] on li "Responded to employee queries regarding benefits and policies." at bounding box center [219, 134] width 135 height 6
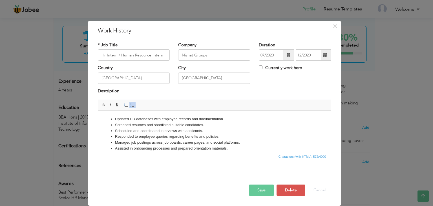
click at [107, 117] on ul "Updated HR databases with employee records and documentation. Screened resumes …" at bounding box center [213, 139] width 221 height 47
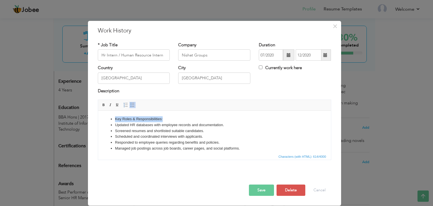
drag, startPoint x: 166, startPoint y: 120, endPoint x: 103, endPoint y: 119, distance: 63.7
click at [103, 119] on html "Key Roles & Responsibilities: Updated HR databases with employee records and do…" at bounding box center [214, 142] width 233 height 64
click at [130, 104] on span at bounding box center [132, 105] width 5 height 5
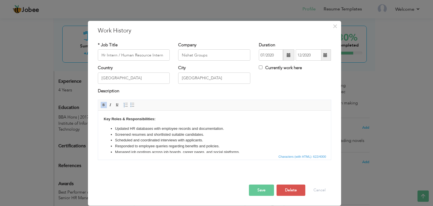
click at [260, 190] on button "Save" at bounding box center [261, 189] width 25 height 11
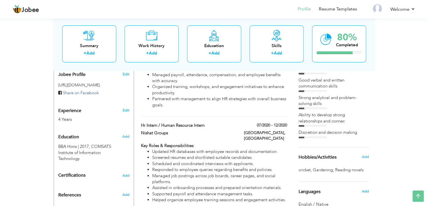
scroll to position [174, 0]
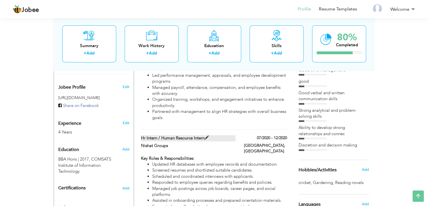
click at [224, 135] on label "Hr Intern / Human Resource Intern" at bounding box center [188, 138] width 95 height 6
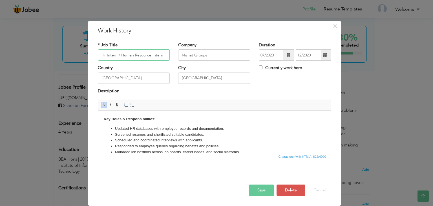
click at [120, 53] on input "Hr Intern / Human Resource Intern" at bounding box center [134, 54] width 72 height 11
click at [146, 54] on input "Human Resource Intern" at bounding box center [134, 54] width 72 height 11
type input "Human Resource Internship"
click at [264, 186] on button "Save" at bounding box center [261, 189] width 25 height 11
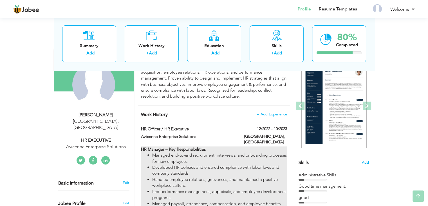
scroll to position [72, 0]
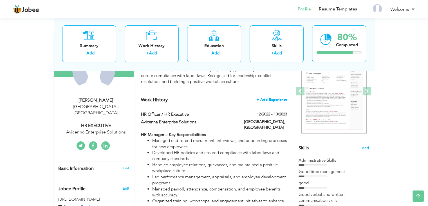
click at [264, 98] on span "+ Add Experience" at bounding box center [272, 99] width 30 height 4
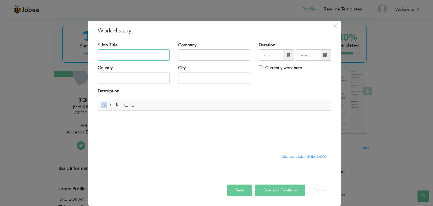
click at [141, 57] on input "text" at bounding box center [134, 54] width 72 height 11
type input "a"
type input "Med Revolve Billing"
drag, startPoint x: 151, startPoint y: 53, endPoint x: 75, endPoint y: 50, distance: 76.1
click at [75, 50] on div "× Work History * Job Title Med Revolve Billing Company Duration Country" at bounding box center [216, 103] width 433 height 206
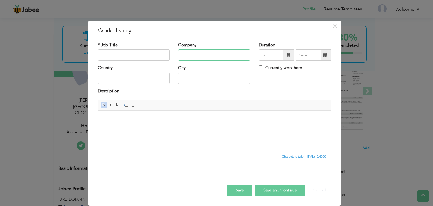
click at [190, 55] on input "text" at bounding box center [214, 54] width 72 height 11
paste input "Med Revolve Billing"
type input "Med Revolve Billing"
click at [140, 53] on input "text" at bounding box center [134, 54] width 72 height 11
type input "Senior HR Manager"
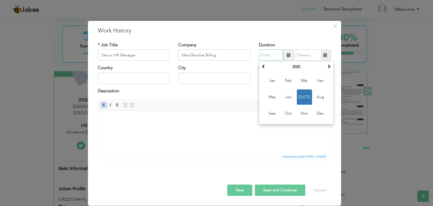
click at [271, 55] on input "text" at bounding box center [271, 54] width 24 height 11
click at [319, 69] on th "2020" at bounding box center [296, 67] width 59 height 8
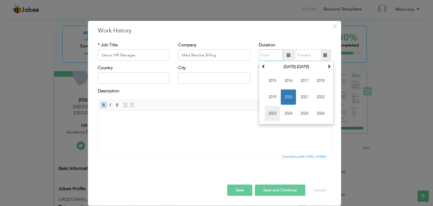
click at [271, 112] on span "2023" at bounding box center [272, 113] width 15 height 15
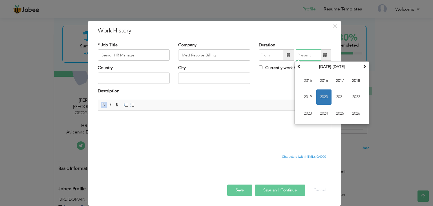
click at [299, 52] on input "text" at bounding box center [309, 54] width 26 height 11
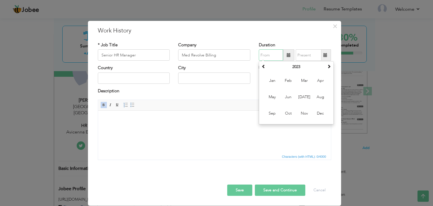
click at [279, 53] on input "text" at bounding box center [271, 54] width 24 height 11
click at [285, 101] on span "Jun" at bounding box center [288, 96] width 15 height 15
type input "06/2023"
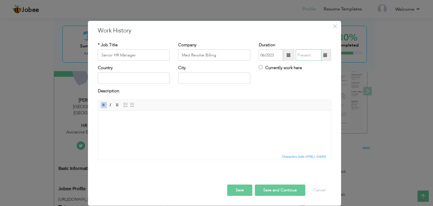
click at [303, 55] on input "text" at bounding box center [309, 54] width 26 height 11
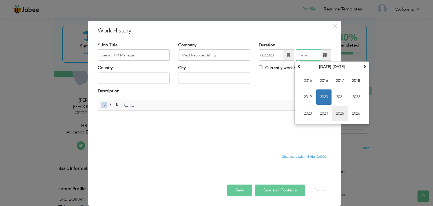
click at [337, 112] on span "2025" at bounding box center [339, 113] width 15 height 15
click at [361, 99] on span "Aug" at bounding box center [355, 96] width 15 height 15
type input "08/2025"
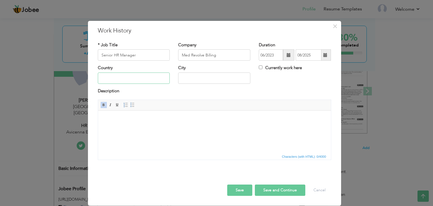
click at [139, 79] on input "text" at bounding box center [134, 77] width 72 height 11
type input "[GEOGRAPHIC_DATA]"
click at [241, 192] on button "Save" at bounding box center [239, 189] width 25 height 11
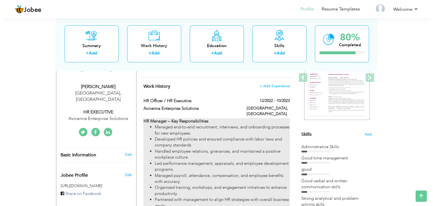
scroll to position [50, 0]
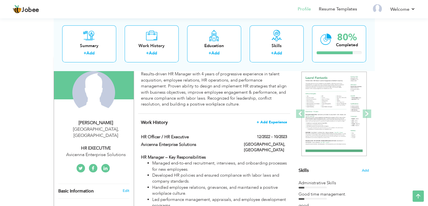
click at [266, 121] on span "+ Add Experience" at bounding box center [272, 122] width 30 height 4
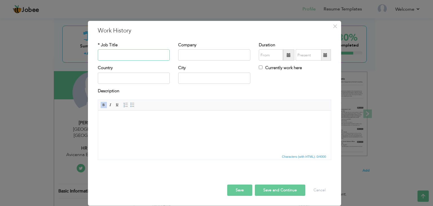
click at [129, 53] on input "text" at bounding box center [134, 54] width 72 height 11
type input "Med Revolve Billing"
drag, startPoint x: 138, startPoint y: 54, endPoint x: 83, endPoint y: 52, distance: 55.8
click at [83, 52] on div "× Work History * Job Title Med Revolve Billing Company Duration Country" at bounding box center [216, 103] width 433 height 206
click at [192, 53] on input "text" at bounding box center [214, 54] width 72 height 11
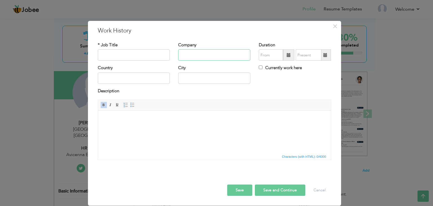
paste input "Med Revolve Billing"
type input "Med Revolve Billing"
click at [153, 52] on input "text" at bounding box center [134, 54] width 72 height 11
type input "Senior HR Manager"
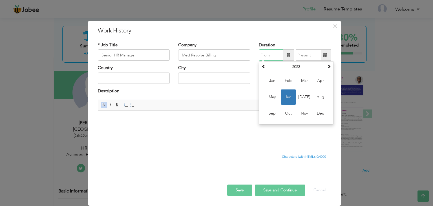
click at [265, 54] on input "text" at bounding box center [271, 54] width 24 height 11
type input "06/2023"
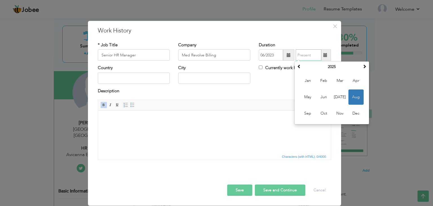
click at [307, 53] on input "text" at bounding box center [309, 54] width 26 height 11
type input "08/2025"
click at [131, 77] on input "text" at bounding box center [134, 77] width 72 height 11
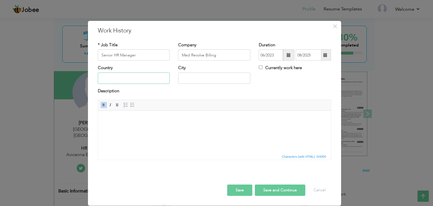
type input "[GEOGRAPHIC_DATA]"
click at [139, 125] on html at bounding box center [214, 118] width 233 height 17
click at [131, 128] on html at bounding box center [214, 118] width 233 height 17
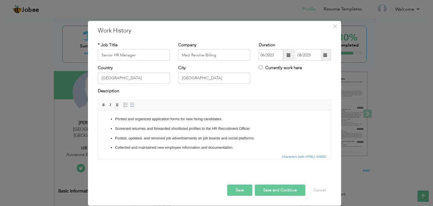
scroll to position [16, 0]
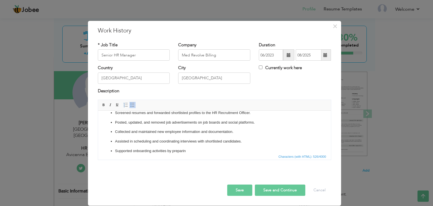
click at [263, 187] on button "Save and Continue" at bounding box center [280, 189] width 50 height 11
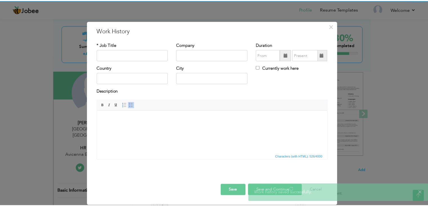
scroll to position [0, 0]
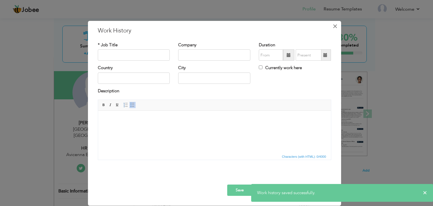
click at [335, 25] on span "×" at bounding box center [334, 26] width 5 height 10
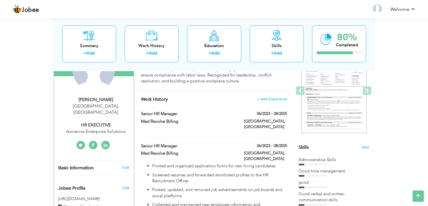
click at [102, 122] on div "HR EXECUTIVE" at bounding box center [95, 125] width 75 height 6
type input "Farwa"
type input "Batool"
type input "[PHONE_NUMBER]"
select select "number:166"
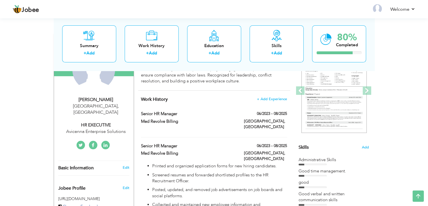
type input "[GEOGRAPHIC_DATA]"
select select "number:6"
type input "Avicenna Enterprise Solutions"
type input "HR EXECUTIVE"
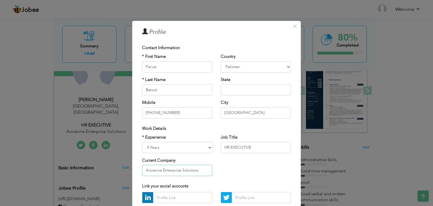
drag, startPoint x: 199, startPoint y: 169, endPoint x: 126, endPoint y: 172, distance: 72.2
click at [126, 172] on div "× Profile Contact Information * First Name [GEOGRAPHIC_DATA] * Last Name Batool" at bounding box center [216, 103] width 433 height 206
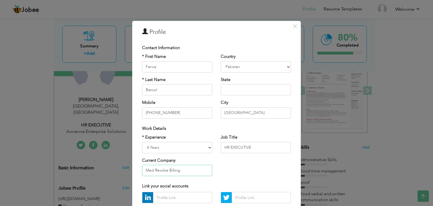
scroll to position [51, 0]
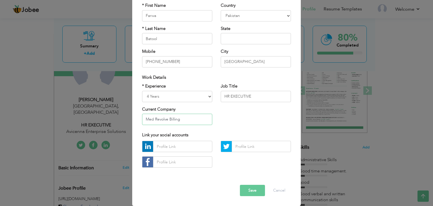
type input "Med Revolve Billing"
click at [170, 145] on input "text" at bounding box center [182, 146] width 59 height 11
paste input "[DOMAIN_NAME][URL]"
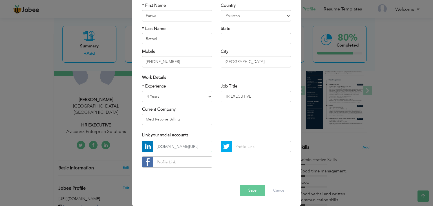
type input "[DOMAIN_NAME][URL]"
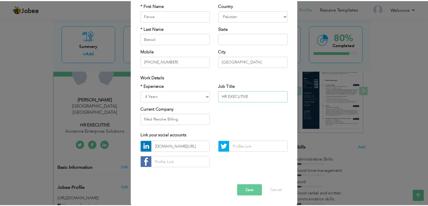
scroll to position [0, 0]
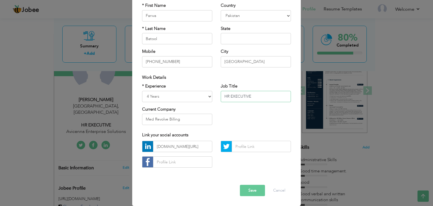
drag, startPoint x: 250, startPoint y: 97, endPoint x: 203, endPoint y: 93, distance: 47.8
click at [203, 93] on div "* Experience Entry Level Less than 1 Year 1 Year 2 Years 3 Years 4 Years 5 Year…" at bounding box center [216, 106] width 157 height 46
click at [267, 99] on input "HR EXECUTIVE" at bounding box center [256, 96] width 70 height 11
drag, startPoint x: 255, startPoint y: 96, endPoint x: 228, endPoint y: 96, distance: 27.1
click at [228, 96] on input "HR EXECUTIVE" at bounding box center [256, 96] width 70 height 11
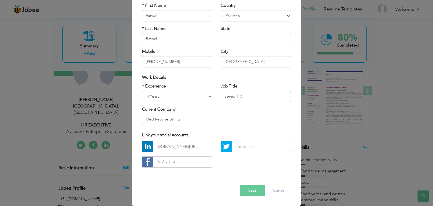
click at [240, 97] on input "Senior HR" at bounding box center [256, 96] width 70 height 11
type input "Senior HR Manager"
click at [250, 183] on div "Error" at bounding box center [216, 180] width 157 height 9
click at [250, 190] on button "Save" at bounding box center [252, 190] width 25 height 11
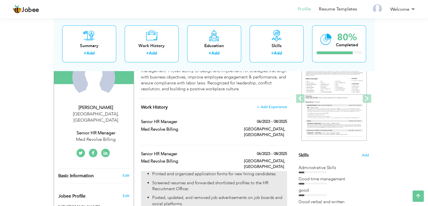
scroll to position [64, 0]
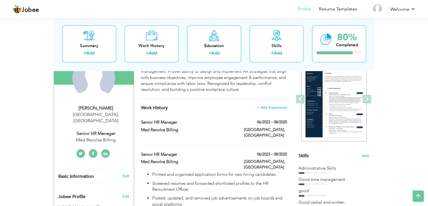
click at [230, 106] on h4 "Work History + Add Experience" at bounding box center [214, 108] width 146 height 6
drag, startPoint x: 274, startPoint y: 103, endPoint x: 274, endPoint y: 109, distance: 6.2
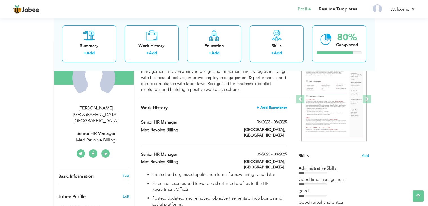
click at [274, 109] on span "+ Add Experience" at bounding box center [272, 107] width 30 height 4
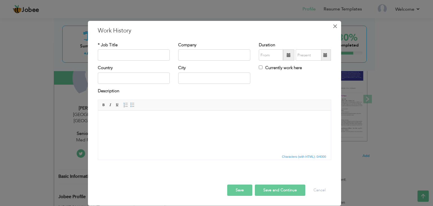
click at [335, 26] on span "×" at bounding box center [334, 26] width 5 height 10
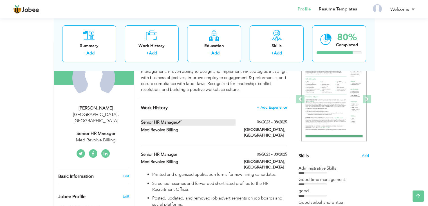
click at [179, 120] on span at bounding box center [179, 122] width 4 height 4
type input "Senior HR Manager"
type input "Med Revolve Billing"
type input "06/2023"
type input "08/2025"
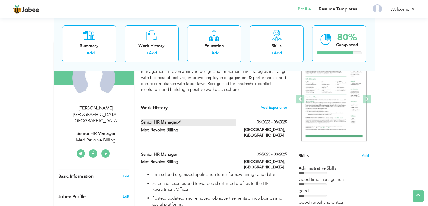
type input "[GEOGRAPHIC_DATA]"
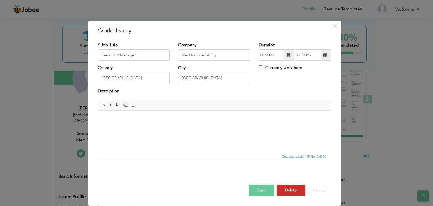
click at [296, 186] on button "Delete" at bounding box center [290, 189] width 29 height 11
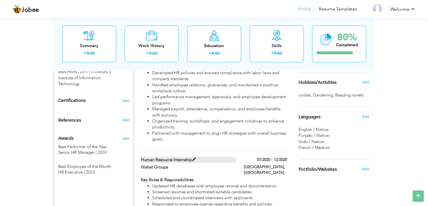
scroll to position [261, 0]
click at [182, 156] on label "Human Resource Internship" at bounding box center [188, 159] width 95 height 6
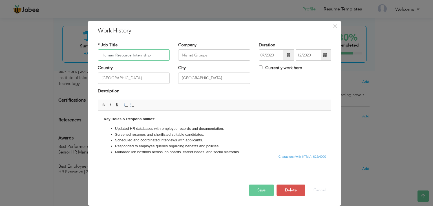
drag, startPoint x: 152, startPoint y: 56, endPoint x: 91, endPoint y: 53, distance: 61.2
click at [91, 53] on div "× Work History * Job Title Human Resource Internship Company Nishat Groups Dura…" at bounding box center [214, 113] width 253 height 185
click at [257, 193] on button "Save" at bounding box center [261, 189] width 25 height 11
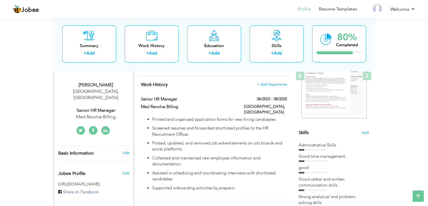
scroll to position [67, 0]
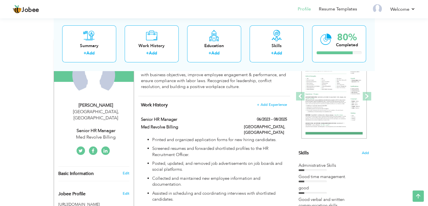
drag, startPoint x: 220, startPoint y: 141, endPoint x: 24, endPoint y: 115, distance: 197.8
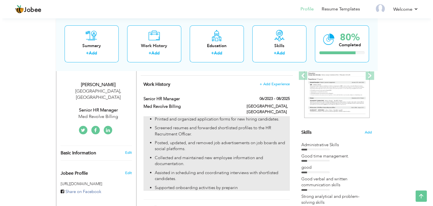
scroll to position [88, 0]
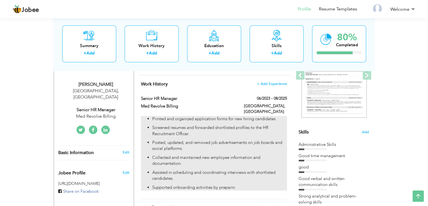
click at [202, 143] on p "Posted, updated, and removed job advertisements on job boards and social platfo…" at bounding box center [219, 145] width 135 height 12
type input "Senior HR Manager"
type input "Med Revolve Billing"
type input "06/2023"
type input "08/2025"
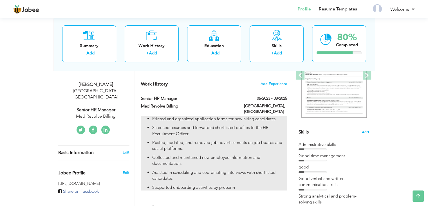
type input "[GEOGRAPHIC_DATA]"
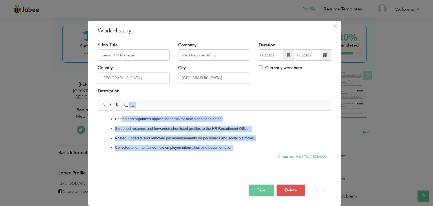
drag, startPoint x: 234, startPoint y: 145, endPoint x: 121, endPoint y: 119, distance: 116.5
click at [121, 119] on ul "Printed and organized application forms for new hiring candidates. Screened res…" at bounding box center [213, 143] width 221 height 54
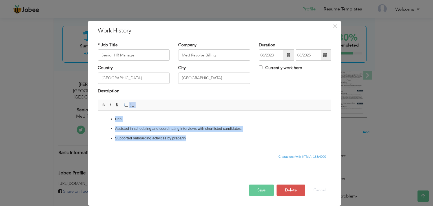
drag, startPoint x: 133, startPoint y: 133, endPoint x: 104, endPoint y: 117, distance: 32.5
click at [104, 117] on ul "Prin Assisted in scheduling and coordinating interviews with shortlisted candid…" at bounding box center [213, 128] width 221 height 25
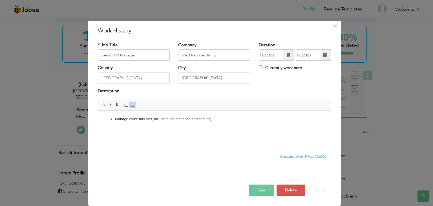
click ul "Manage office facilities, including maintenance and security."
click at [117, 118] on body "Manage office facilities, including maintenance and security." at bounding box center [213, 119] width 221 height 6
click at [211, 119] on body "Managed all office facilities, including maintenance and security." at bounding box center [213, 119] width 221 height 6
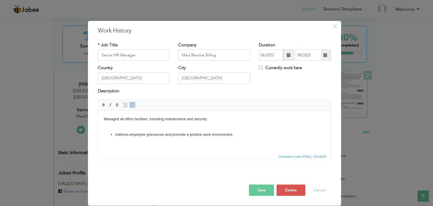
click ul "Address employee grievances and promote a positive work environment."
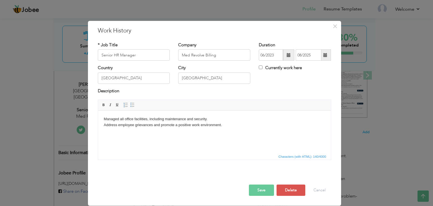
click at [104, 118] on body "Managed all office facilities, including maintenance and security. Address empl…" at bounding box center [213, 122] width 221 height 12
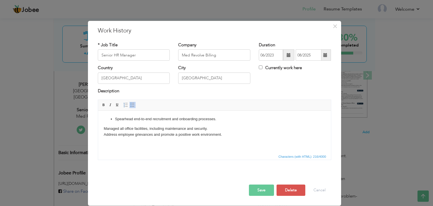
click ul "Spearhead end-to-end recruitment and onboarding processes."
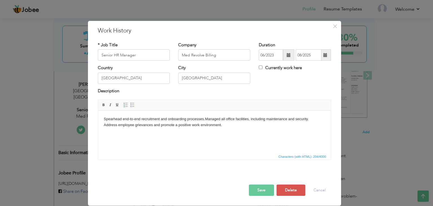
click at [205, 119] on body "Spearhead end-to-end recruitment and onboarding processes. Managed all office f…" at bounding box center [213, 122] width 221 height 12
click at [226, 130] on body "Spearhead end-to-end recruitment and onboarding processes. ​​​​​​​ Managed all …" at bounding box center [213, 124] width 221 height 17
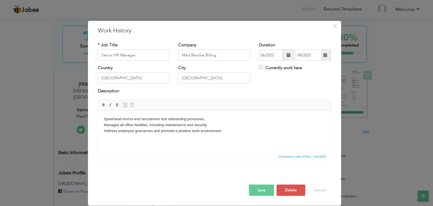
scroll to position [1, 0]
click ul "Maintain robust employee relations and compliance. Oversee monthly payroll proc…"
click ul "Oversee monthly payroll processing and HRIS management."
